Goal: Transaction & Acquisition: Purchase product/service

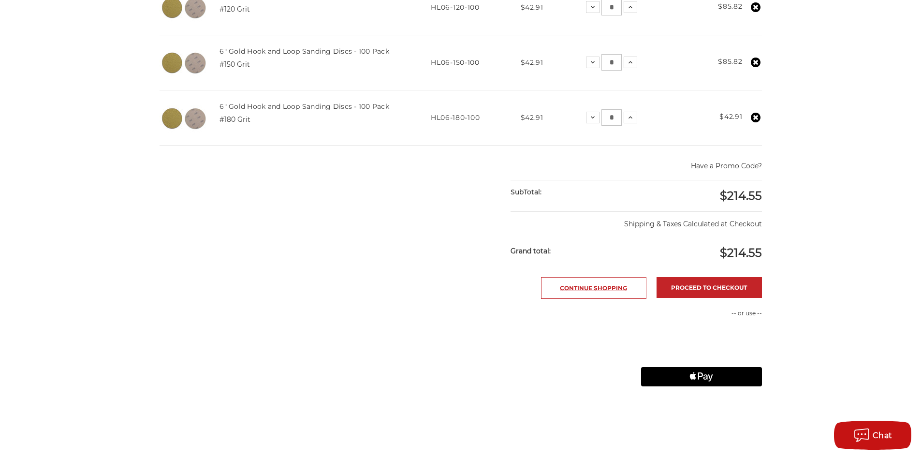
scroll to position [290, 0]
click at [700, 291] on link "Proceed to checkout" at bounding box center [709, 287] width 105 height 21
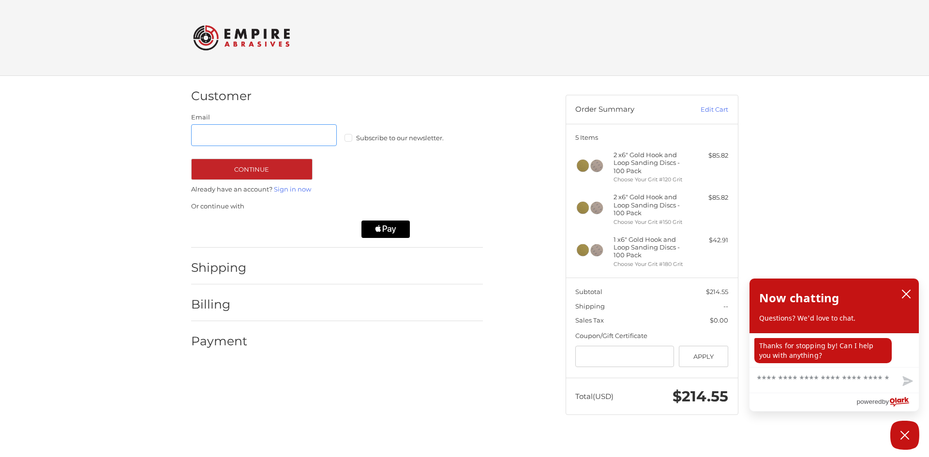
click at [251, 140] on input "Email" at bounding box center [264, 135] width 146 height 22
type input "**********"
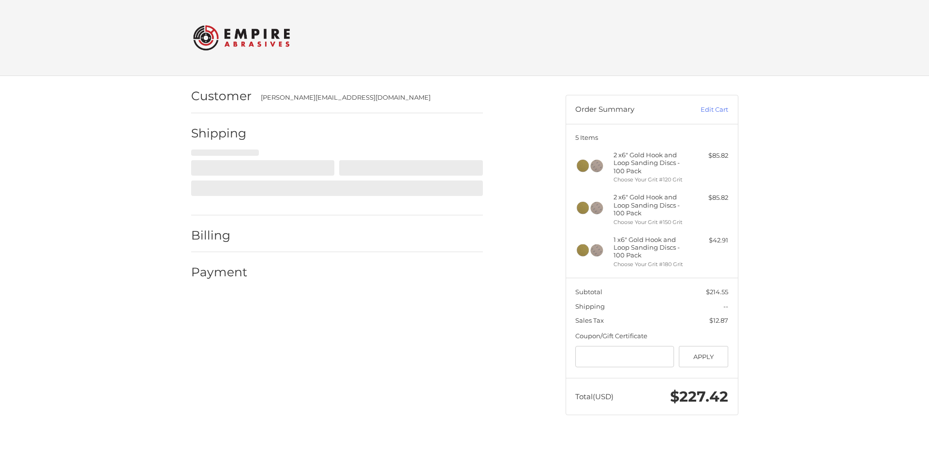
select select "**"
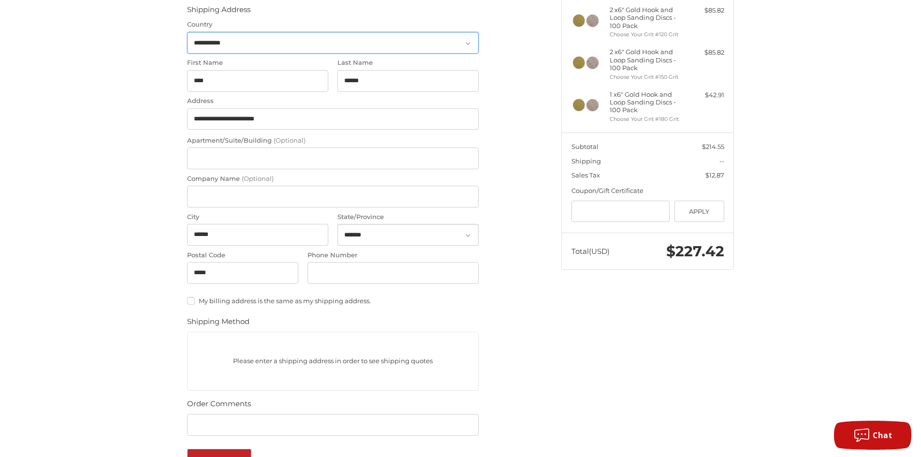
scroll to position [193, 0]
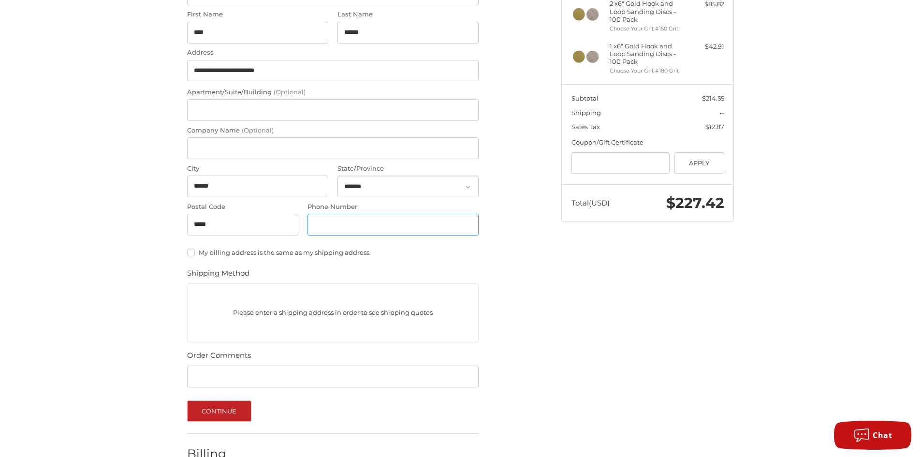
click at [336, 228] on input "Phone Number" at bounding box center [393, 225] width 171 height 22
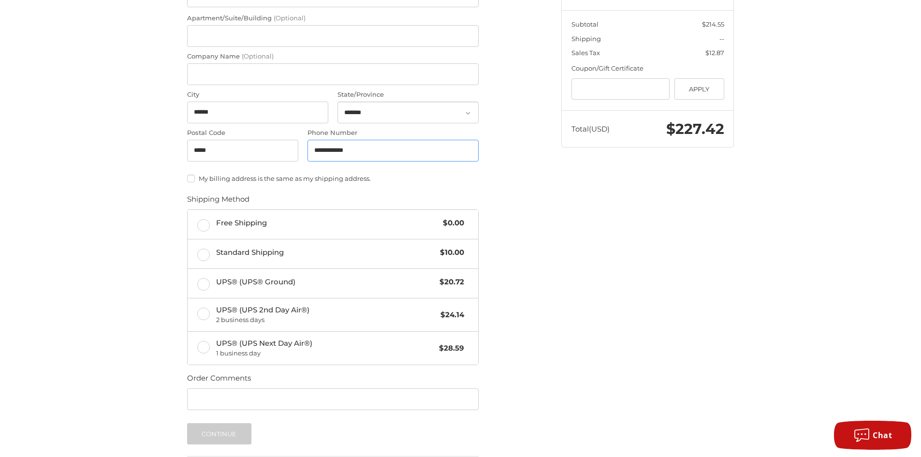
scroll to position [290, 0]
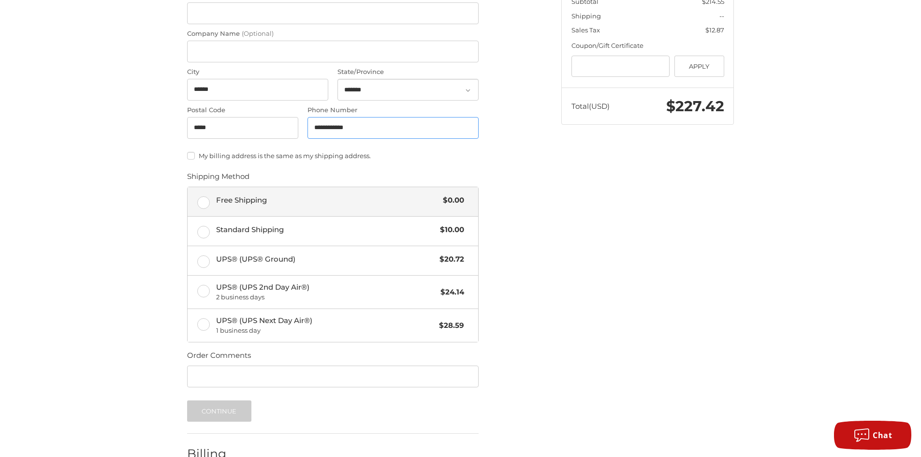
type input "**********"
click at [203, 206] on label "Free Shipping $0.00" at bounding box center [333, 201] width 291 height 29
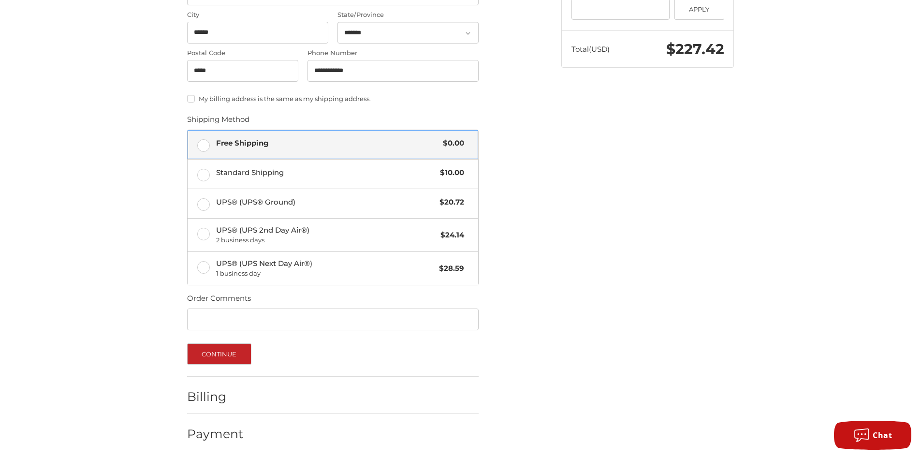
scroll to position [350, 0]
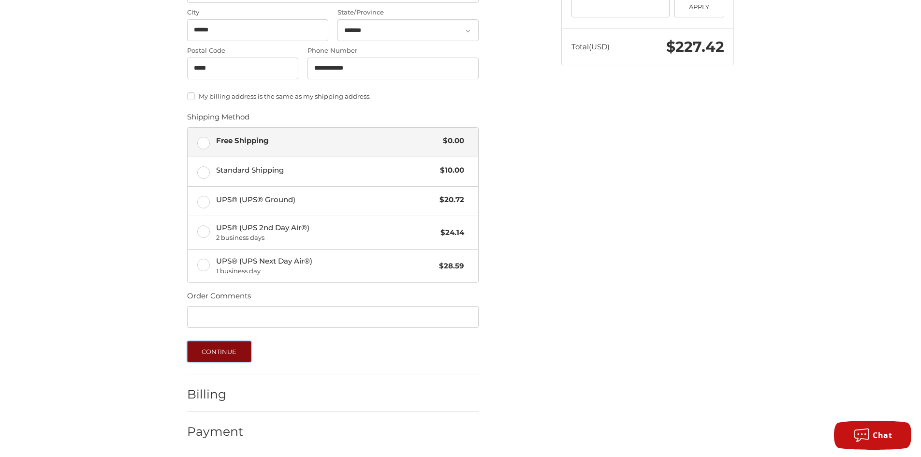
click at [232, 354] on button "Continue" at bounding box center [219, 351] width 64 height 21
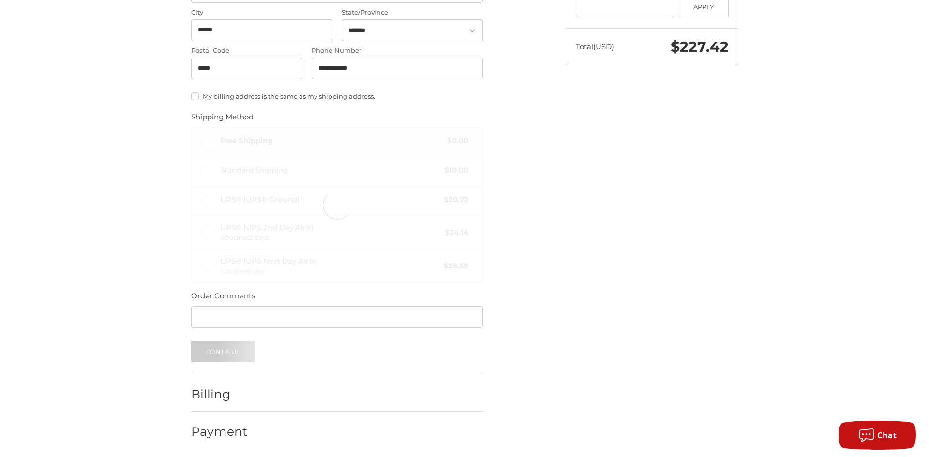
scroll to position [0, 0]
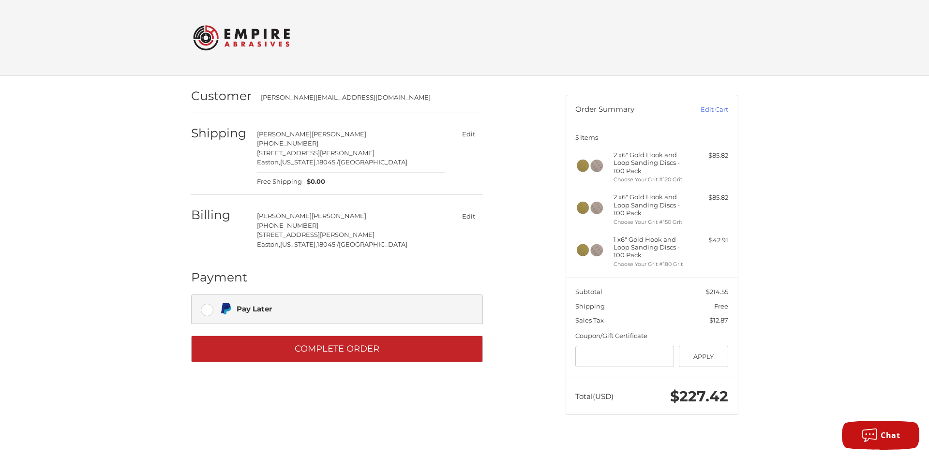
click at [207, 311] on label "Pay Later" at bounding box center [337, 309] width 291 height 29
click at [207, 310] on label "Pay Later" at bounding box center [337, 309] width 291 height 29
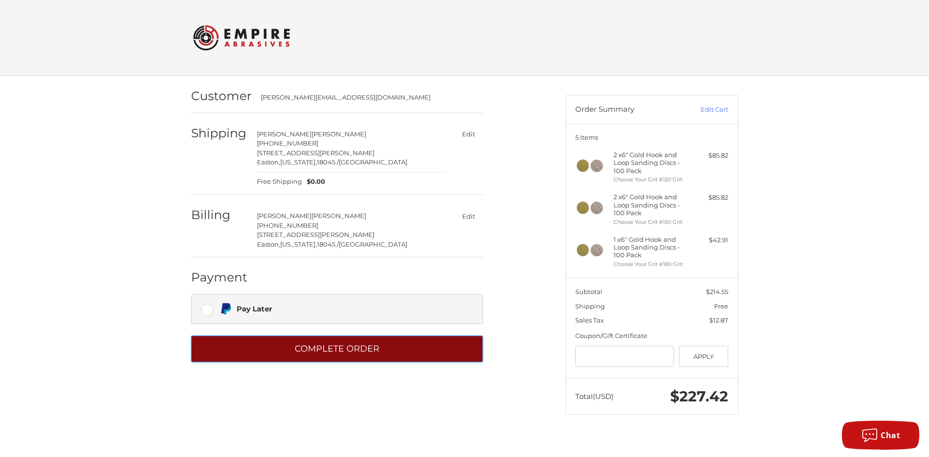
click at [352, 350] on button "Complete order" at bounding box center [337, 349] width 292 height 27
